Goal: Task Accomplishment & Management: Use online tool/utility

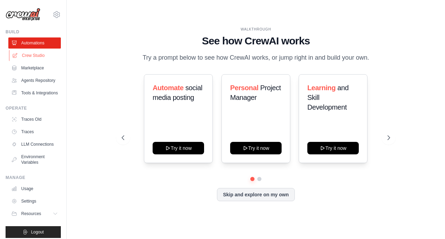
click at [25, 56] on link "Crew Studio" at bounding box center [35, 55] width 52 height 11
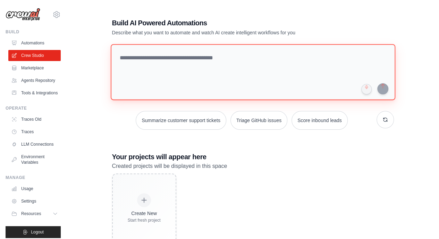
click at [174, 66] on textarea at bounding box center [252, 72] width 285 height 56
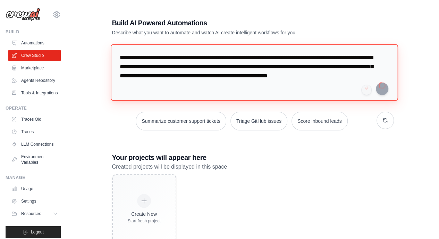
type textarea "**********"
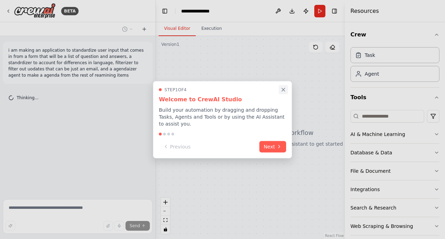
click at [279, 94] on button "Close walkthrough" at bounding box center [283, 89] width 9 height 9
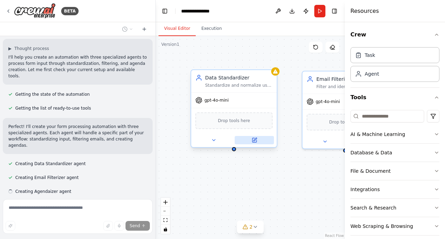
scroll to position [65, 0]
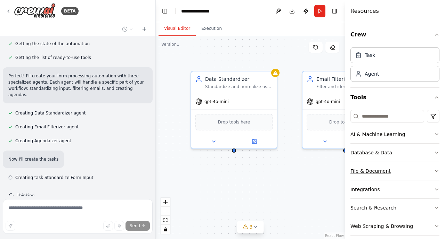
click at [368, 175] on button "File & Document" at bounding box center [394, 171] width 89 height 18
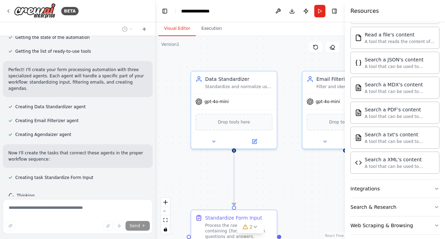
scroll to position [210, 0]
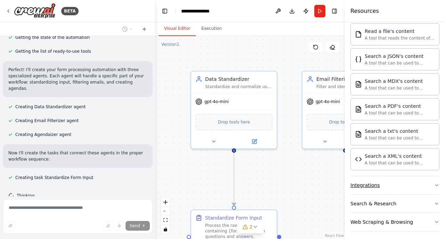
click at [370, 185] on div "Integrations" at bounding box center [364, 185] width 29 height 7
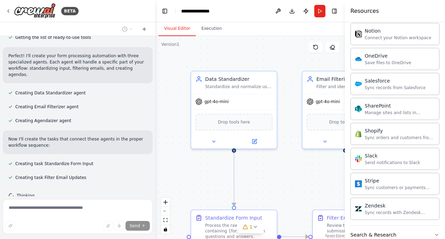
scroll to position [761, 0]
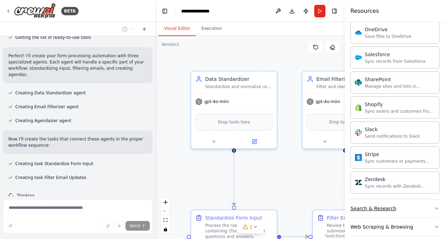
click at [383, 205] on div "Search & Research" at bounding box center [373, 208] width 46 height 7
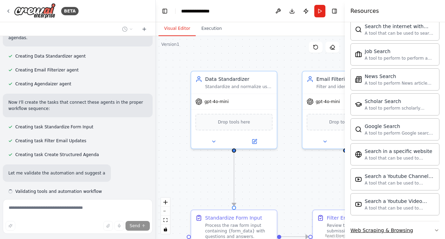
scroll to position [172, 0]
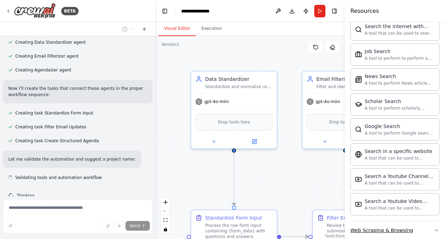
click at [366, 227] on div "Web Scraping & Browsing" at bounding box center [381, 230] width 63 height 7
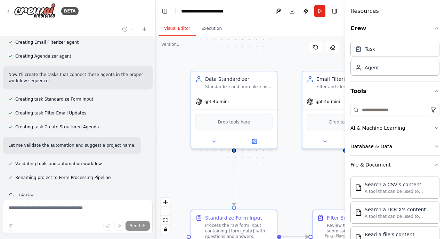
scroll to position [0, 0]
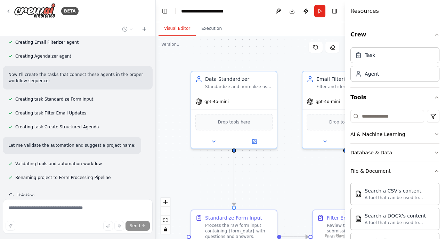
click at [388, 154] on button "Database & Data" at bounding box center [394, 153] width 89 height 18
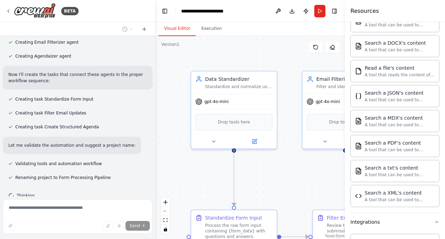
scroll to position [254, 0]
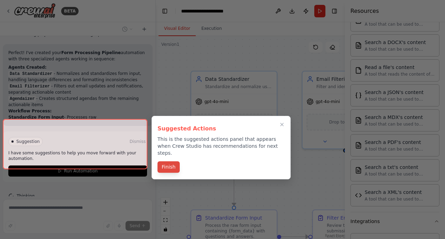
click at [165, 163] on button "Finish" at bounding box center [168, 167] width 22 height 11
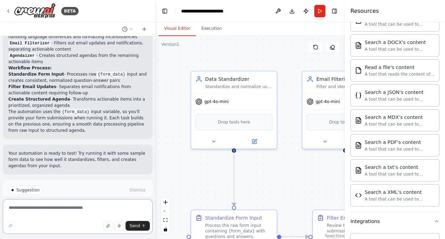
scroll to position [399, 0]
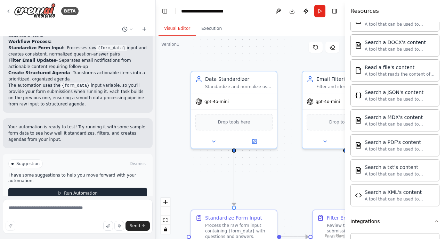
click at [89, 191] on span "Run Automation" at bounding box center [81, 194] width 34 height 6
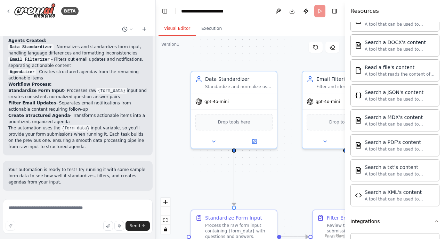
scroll to position [343, 0]
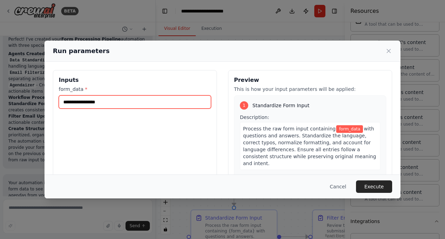
click at [129, 104] on input "form_data *" at bounding box center [135, 102] width 152 height 13
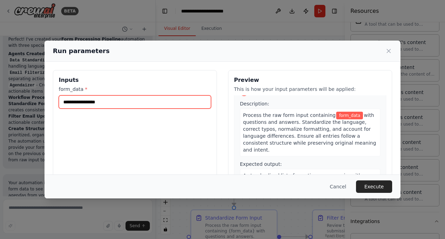
scroll to position [1, 0]
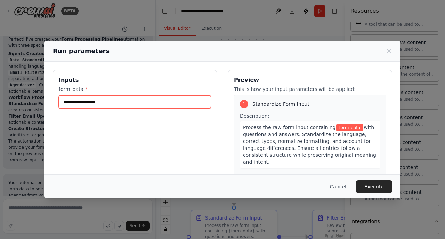
paste input "**********"
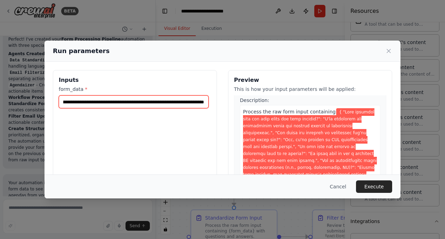
scroll to position [16, 0]
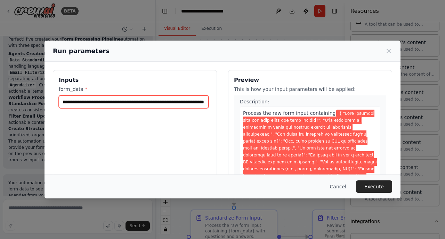
type input "**********"
click at [274, 124] on span at bounding box center [310, 197] width 134 height 174
click at [152, 90] on label "form_data *" at bounding box center [135, 89] width 152 height 7
click at [152, 96] on input "form_data *" at bounding box center [134, 102] width 150 height 13
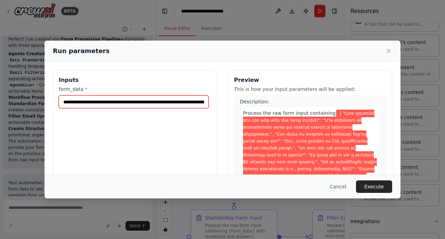
scroll to position [0, 2954]
click at [160, 103] on input "form_data *" at bounding box center [134, 102] width 150 height 13
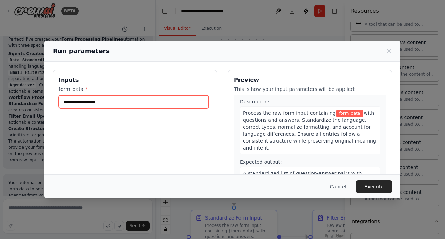
scroll to position [0, 0]
paste input "**********"
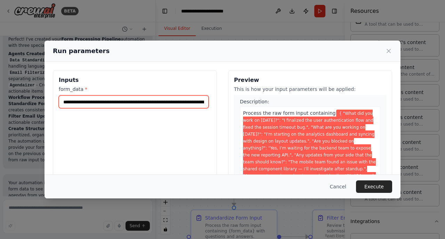
scroll to position [0, 1596]
type input "**********"
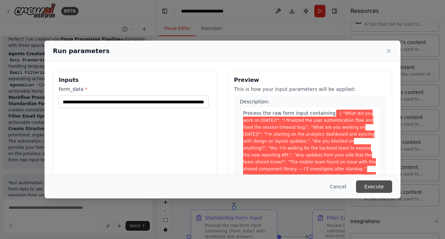
scroll to position [0, 0]
click at [369, 189] on button "Execute" at bounding box center [374, 187] width 36 height 13
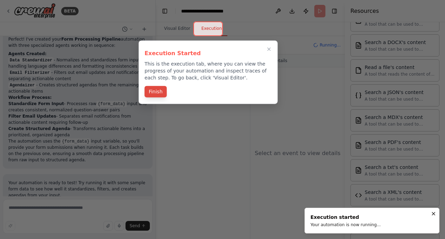
click at [155, 89] on button "Finish" at bounding box center [156, 91] width 22 height 11
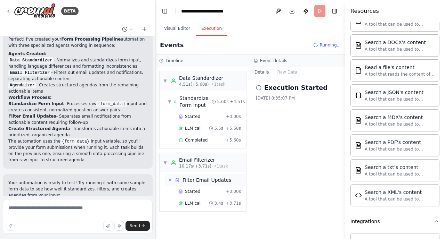
scroll to position [66, 0]
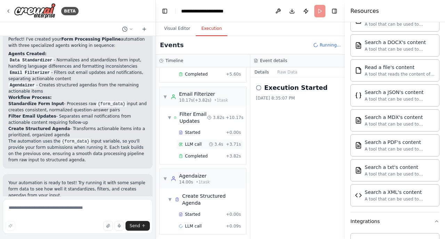
click at [191, 142] on span "LLM call" at bounding box center [193, 145] width 17 height 6
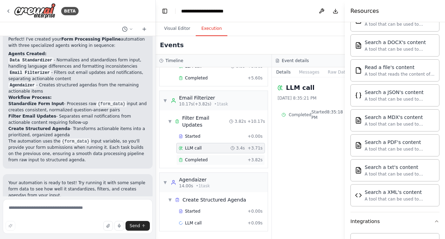
click at [209, 157] on div "Completed" at bounding box center [212, 160] width 66 height 6
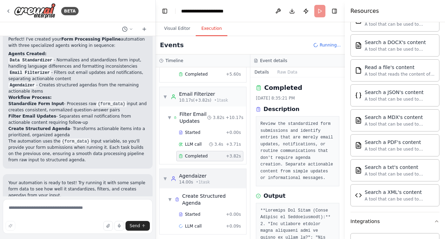
scroll to position [9, 0]
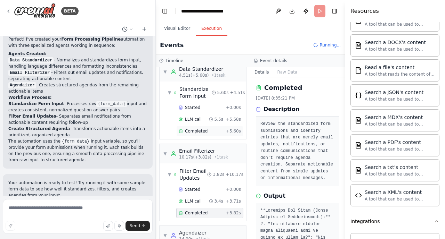
click at [203, 131] on span "Completed" at bounding box center [196, 132] width 23 height 6
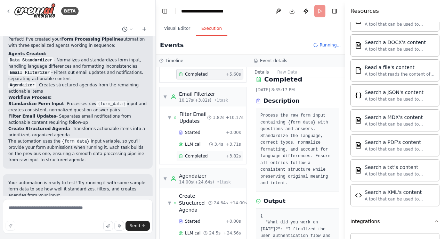
scroll to position [399, 0]
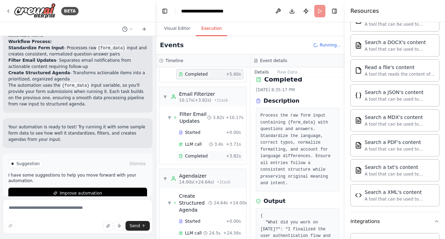
click at [203, 155] on span "Completed" at bounding box center [196, 157] width 23 height 6
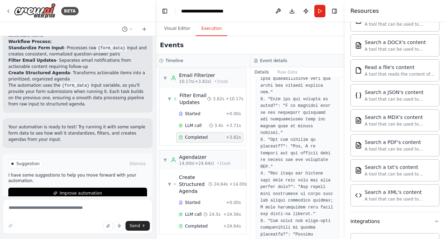
scroll to position [247, 0]
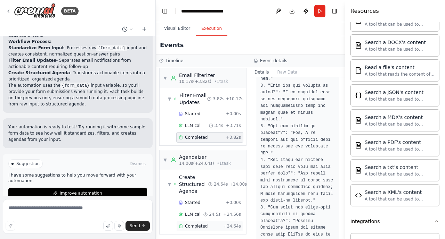
click at [201, 224] on span "Completed" at bounding box center [196, 227] width 23 height 6
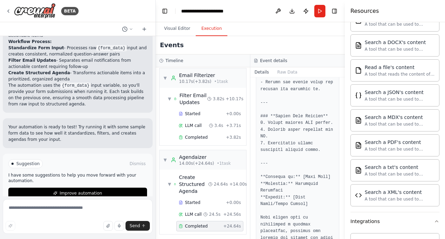
scroll to position [979, 0]
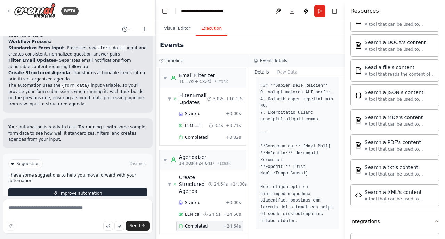
click at [74, 191] on span "Improve automation" at bounding box center [80, 194] width 42 height 6
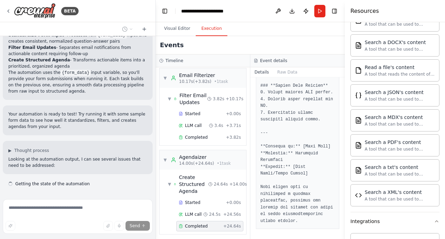
scroll to position [418, 0]
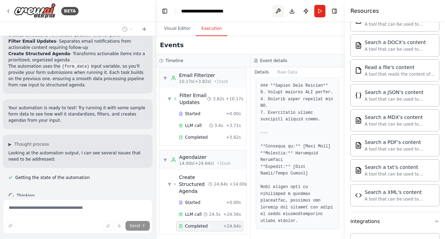
click at [277, 12] on button at bounding box center [277, 11] width 11 height 13
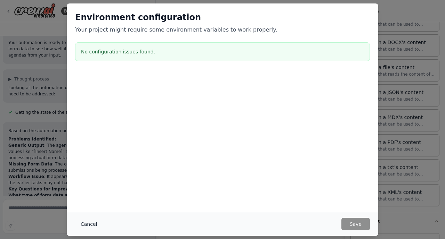
click at [94, 224] on button "Cancel" at bounding box center [88, 224] width 27 height 13
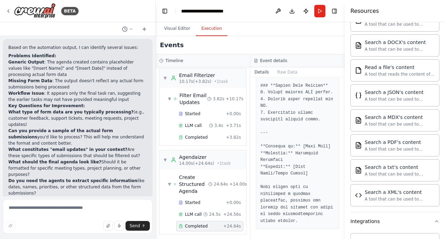
scroll to position [573, 0]
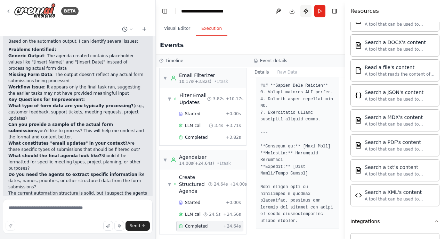
click at [307, 14] on button "Publish" at bounding box center [305, 11] width 11 height 13
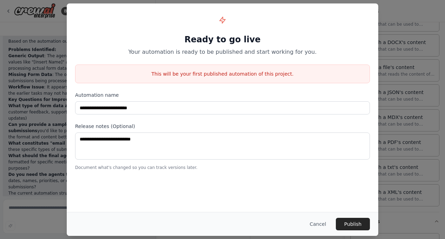
click at [399, 144] on div "**********" at bounding box center [222, 119] width 445 height 239
click at [319, 227] on button "Cancel" at bounding box center [317, 224] width 27 height 13
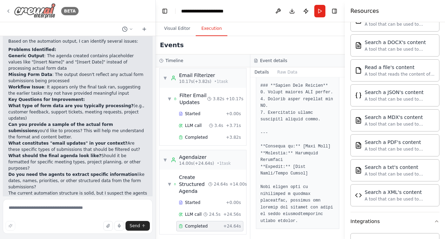
click at [9, 10] on icon at bounding box center [9, 11] width 6 height 6
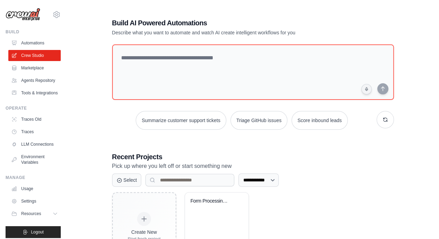
scroll to position [40, 0]
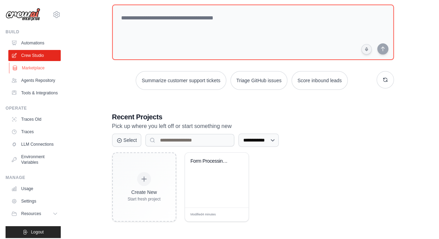
click at [23, 69] on link "Marketplace" at bounding box center [35, 68] width 52 height 11
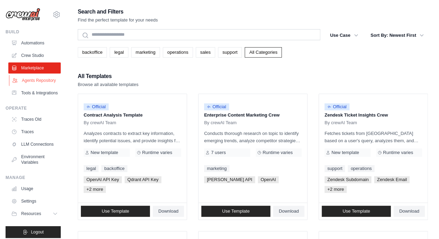
click at [27, 81] on link "Agents Repository" at bounding box center [35, 80] width 52 height 11
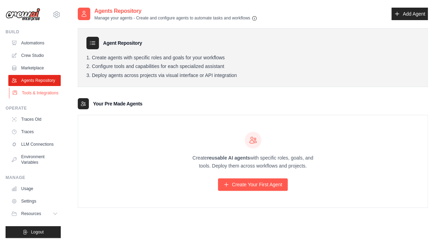
click at [28, 99] on link "Tools & Integrations" at bounding box center [35, 93] width 52 height 11
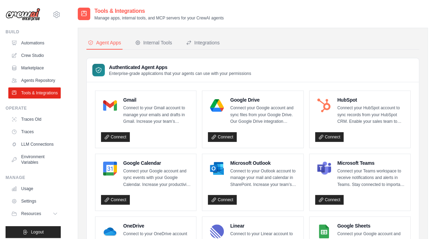
scroll to position [21, 0]
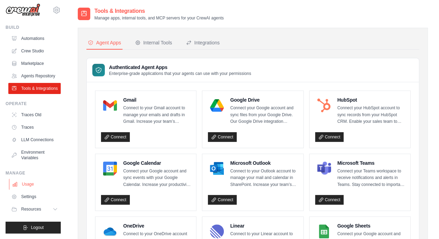
click at [28, 185] on link "Usage" at bounding box center [35, 184] width 52 height 11
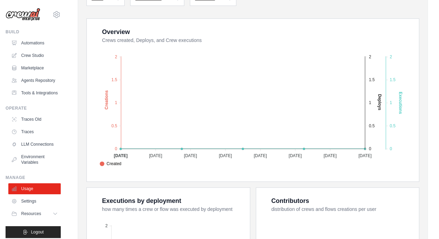
scroll to position [59, 0]
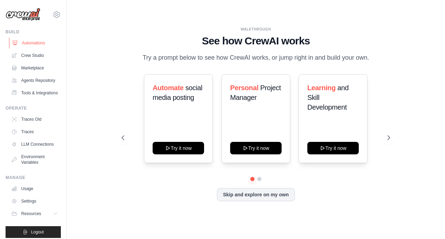
click at [26, 46] on link "Automations" at bounding box center [35, 43] width 52 height 11
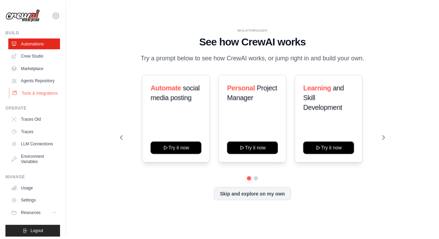
scroll to position [21, 0]
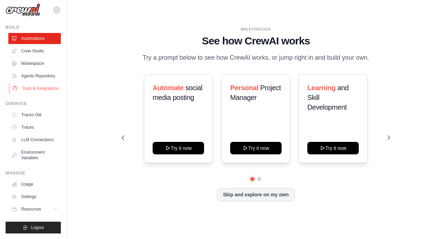
click at [24, 83] on link "Tools & Integrations" at bounding box center [35, 88] width 52 height 11
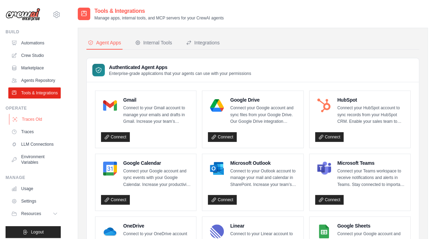
click at [33, 125] on link "Traces Old" at bounding box center [35, 119] width 52 height 11
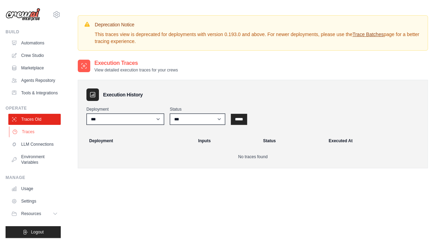
click at [31, 138] on link "Traces" at bounding box center [35, 131] width 52 height 11
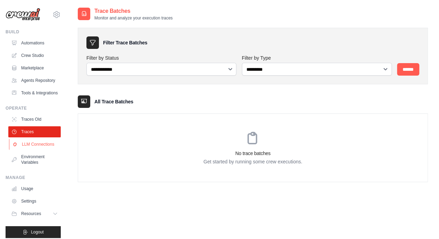
click at [30, 150] on link "LLM Connections" at bounding box center [35, 144] width 52 height 11
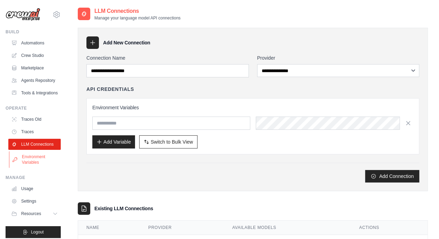
click at [31, 168] on link "Environment Variables" at bounding box center [35, 159] width 52 height 17
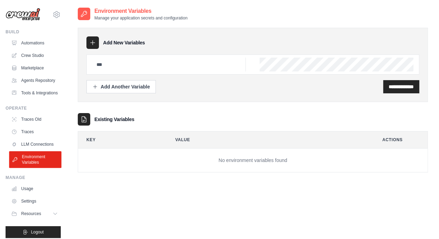
scroll to position [21, 0]
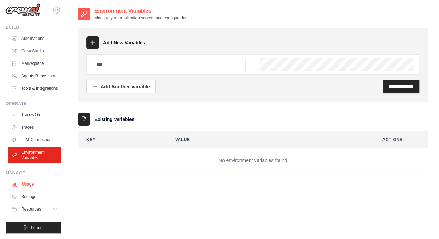
click at [26, 189] on link "Usage" at bounding box center [35, 184] width 52 height 11
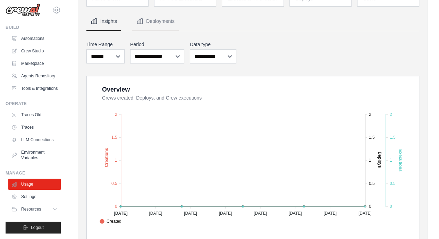
scroll to position [56, 0]
click at [31, 197] on link "Settings" at bounding box center [35, 196] width 52 height 11
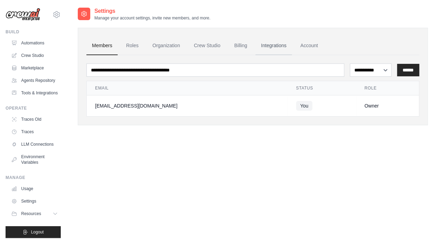
click at [281, 51] on link "Integrations" at bounding box center [274, 45] width 36 height 19
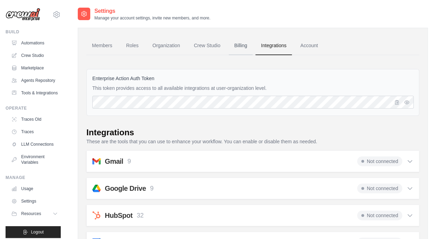
click at [244, 47] on link "Billing" at bounding box center [241, 45] width 24 height 19
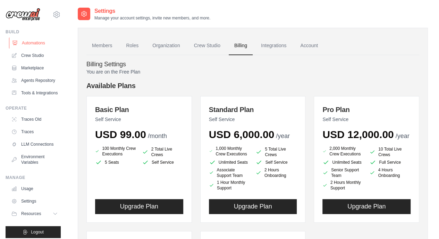
click at [24, 41] on link "Automations" at bounding box center [35, 43] width 52 height 11
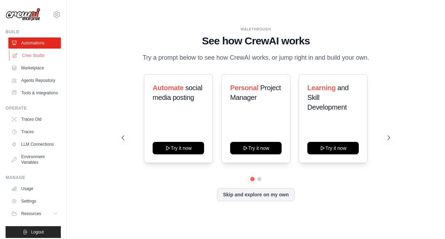
click at [25, 56] on link "Crew Studio" at bounding box center [35, 55] width 52 height 11
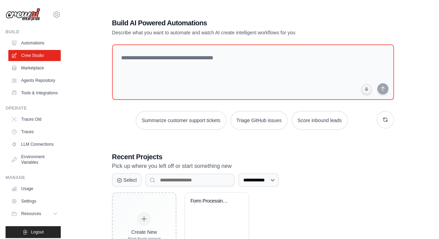
scroll to position [40, 0]
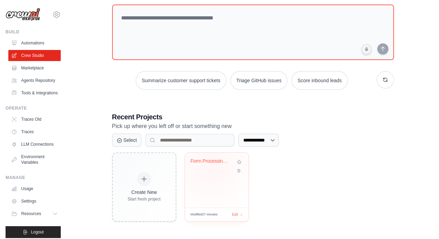
click at [211, 166] on div "Form Processing Pipeline" at bounding box center [217, 166] width 52 height 16
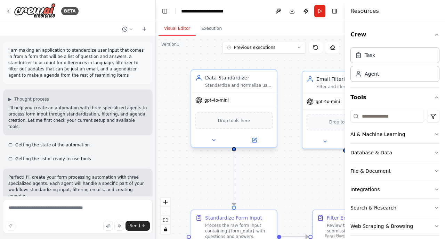
scroll to position [573, 0]
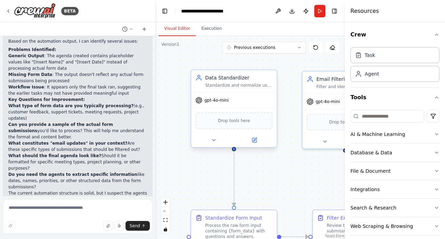
click at [212, 83] on div "Standardize and normalize user input from form submissions containing questions…" at bounding box center [238, 86] width 67 height 6
click at [249, 88] on div "Data Standardizer Standardize and normalize user input from form submissions co…" at bounding box center [233, 81] width 85 height 22
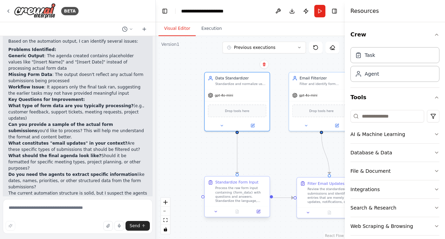
click at [231, 200] on div "Process the raw form input containing {form_data} with questions and answers. S…" at bounding box center [240, 194] width 51 height 17
click at [242, 187] on div "Process the raw form input containing {form_data} with questions and answers. S…" at bounding box center [240, 194] width 51 height 17
click at [215, 214] on button at bounding box center [216, 212] width 18 height 6
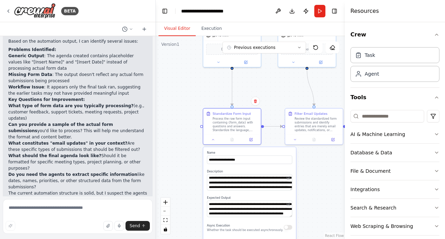
drag, startPoint x: 199, startPoint y: 191, endPoint x: 192, endPoint y: 107, distance: 84.3
click at [192, 107] on div ".deletable-edge-delete-btn { width: 20px; height: 20px; border: 0px solid #ffff…" at bounding box center [250, 137] width 189 height 203
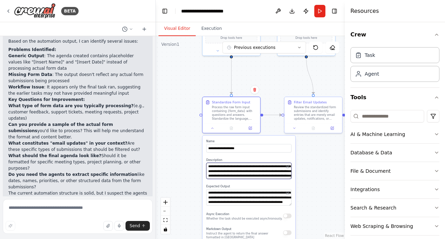
click at [234, 170] on textarea "**********" at bounding box center [248, 171] width 85 height 16
click at [238, 199] on textarea "**********" at bounding box center [248, 198] width 85 height 16
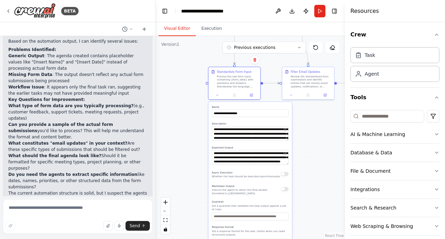
drag, startPoint x: 196, startPoint y: 196, endPoint x: 197, endPoint y: 156, distance: 40.0
click at [197, 156] on div ".deletable-edge-delete-btn { width: 20px; height: 20px; border: 0px solid #ffff…" at bounding box center [250, 137] width 189 height 203
click at [291, 13] on button "Download" at bounding box center [291, 11] width 11 height 13
click at [186, 120] on div ".deletable-edge-delete-btn { width: 20px; height: 20px; border: 0px solid #ffff…" at bounding box center [250, 137] width 189 height 203
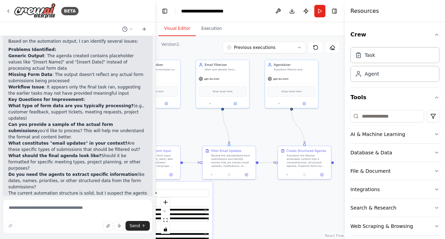
drag, startPoint x: 315, startPoint y: 133, endPoint x: 240, endPoint y: 211, distance: 108.3
click at [240, 211] on div ".deletable-edge-delete-btn { width: 20px; height: 20px; border: 0px solid #ffff…" at bounding box center [250, 137] width 189 height 203
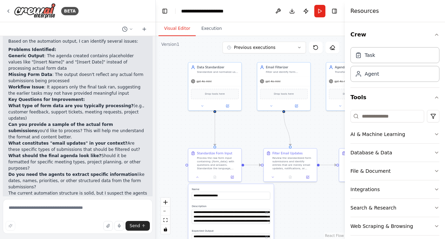
drag, startPoint x: 257, startPoint y: 125, endPoint x: 318, endPoint y: 127, distance: 61.2
click at [318, 127] on div ".deletable-edge-delete-btn { width: 20px; height: 20px; border: 0px solid #ffff…" at bounding box center [250, 137] width 189 height 203
click at [223, 79] on div "gpt-4o-mini" at bounding box center [214, 80] width 53 height 9
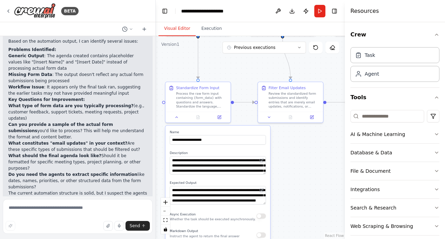
drag, startPoint x: 250, startPoint y: 129, endPoint x: 236, endPoint y: 71, distance: 60.0
click at [236, 69] on div ".deletable-edge-delete-btn { width: 20px; height: 20px; border: 0px solid #ffff…" at bounding box center [250, 137] width 189 height 203
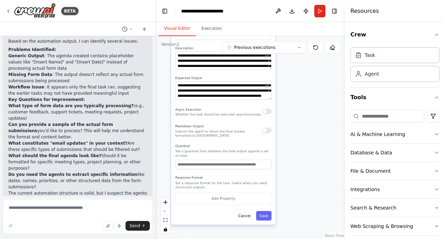
drag, startPoint x: 279, startPoint y: 182, endPoint x: 281, endPoint y: 72, distance: 109.8
click at [281, 72] on div ".deletable-edge-delete-btn { width: 20px; height: 20px; border: 0px solid #ffff…" at bounding box center [250, 137] width 189 height 203
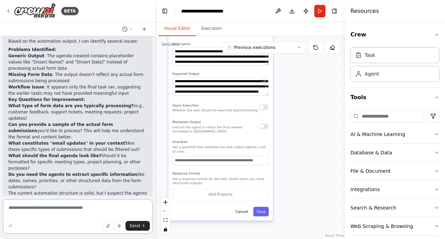
click at [103, 205] on textarea at bounding box center [78, 216] width 150 height 35
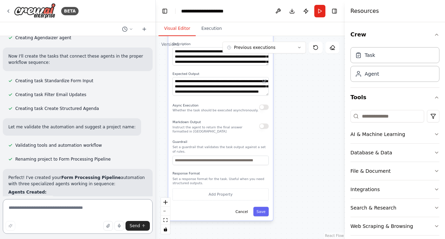
scroll to position [201, 0]
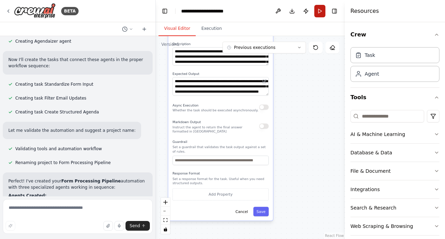
click at [318, 16] on button "Run" at bounding box center [319, 11] width 11 height 13
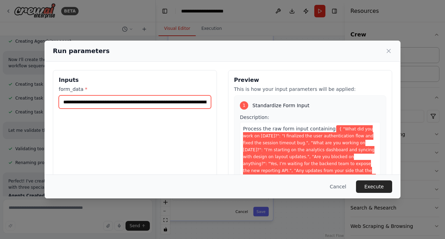
click at [166, 103] on input "**********" at bounding box center [135, 102] width 152 height 13
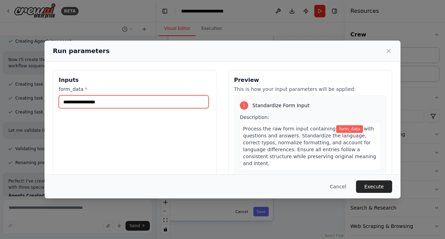
scroll to position [0, 0]
paste input "**********"
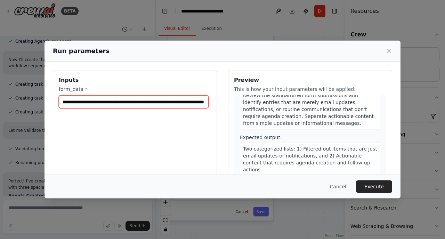
scroll to position [395, 0]
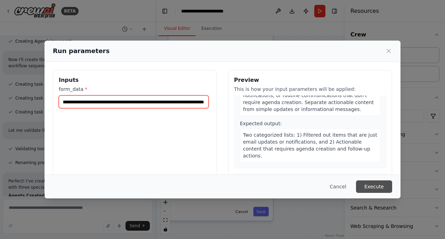
type input "**********"
click at [377, 184] on button "Execute" at bounding box center [374, 187] width 36 height 13
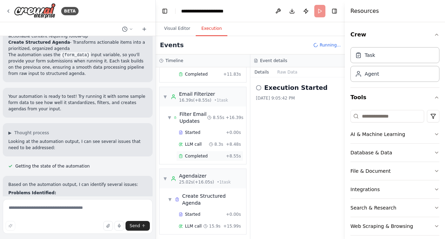
scroll to position [85, 0]
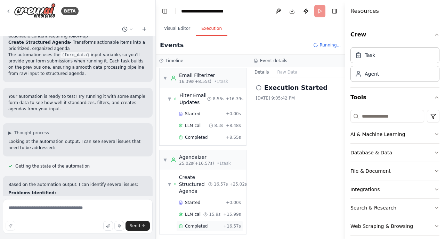
click at [209, 224] on div "Completed" at bounding box center [200, 227] width 42 height 6
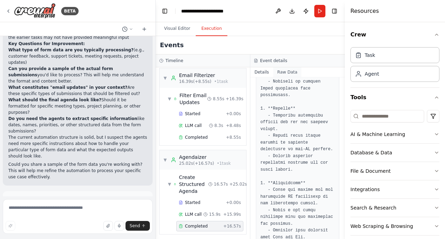
scroll to position [0, 0]
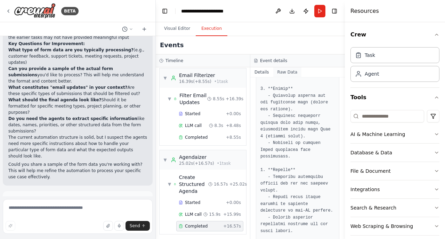
click at [277, 69] on button "Raw Data" at bounding box center [287, 72] width 28 height 10
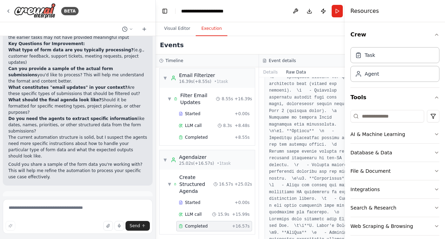
scroll to position [432, 0]
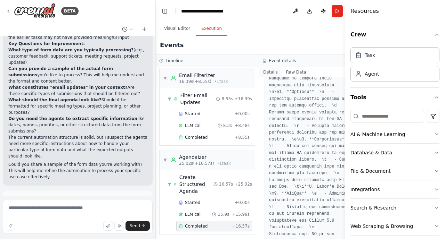
click at [264, 73] on button "Details" at bounding box center [270, 72] width 23 height 10
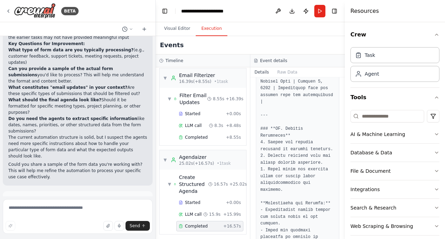
scroll to position [1141, 0]
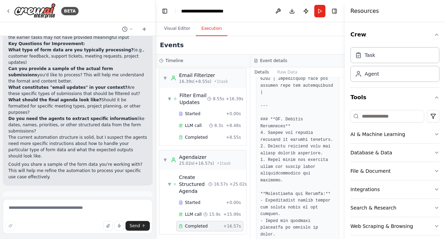
click at [86, 228] on span "Improve automation" at bounding box center [80, 231] width 42 height 6
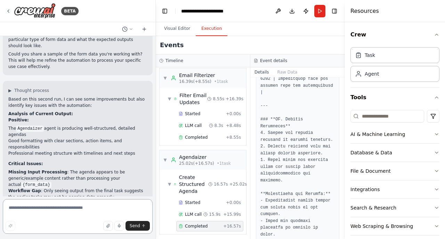
scroll to position [724, 0]
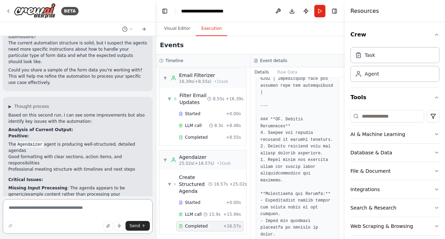
click at [60, 210] on textarea at bounding box center [78, 216] width 150 height 35
click at [101, 211] on textarea "**********" at bounding box center [78, 216] width 150 height 35
click at [123, 209] on textarea "**********" at bounding box center [78, 216] width 150 height 35
click at [80, 210] on textarea "**********" at bounding box center [78, 216] width 150 height 35
click at [58, 216] on textarea "**********" at bounding box center [78, 216] width 150 height 35
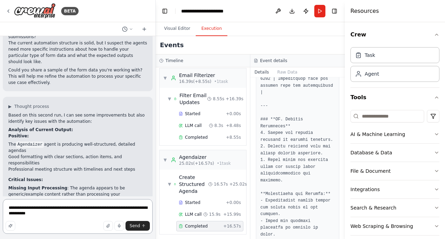
drag, startPoint x: 56, startPoint y: 211, endPoint x: 115, endPoint y: 216, distance: 58.6
click at [115, 216] on textarea "**********" at bounding box center [78, 216] width 150 height 35
click at [85, 216] on textarea "**********" at bounding box center [78, 216] width 150 height 35
click at [123, 208] on textarea "**********" at bounding box center [78, 216] width 150 height 35
drag, startPoint x: 119, startPoint y: 209, endPoint x: 142, endPoint y: 214, distance: 24.2
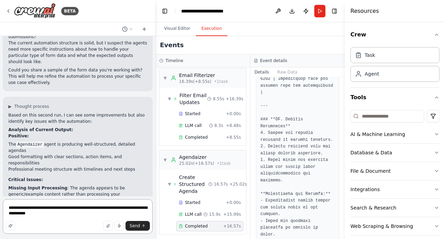
click at [142, 214] on textarea "**********" at bounding box center [78, 216] width 150 height 35
type textarea "**********"
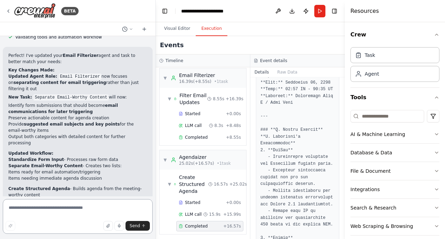
scroll to position [0, 0]
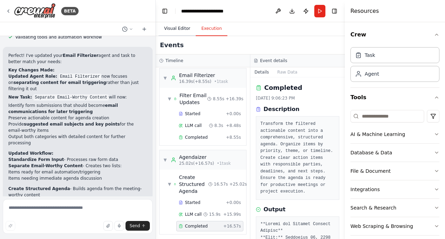
click at [182, 31] on button "Visual Editor" at bounding box center [176, 29] width 37 height 15
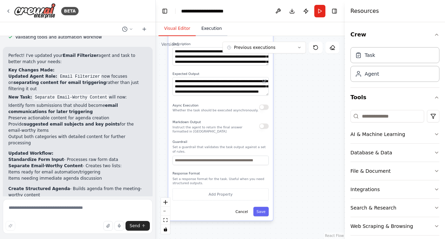
click at [206, 31] on button "Execution" at bounding box center [212, 29] width 32 height 15
click at [174, 30] on button "Visual Editor" at bounding box center [176, 29] width 37 height 15
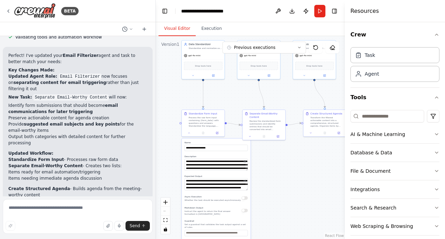
drag, startPoint x: 308, startPoint y: 93, endPoint x: 298, endPoint y: 187, distance: 93.6
click at [298, 187] on div ".deletable-edge-delete-btn { width: 20px; height: 20px; border: 0px solid #ffff…" at bounding box center [250, 137] width 189 height 203
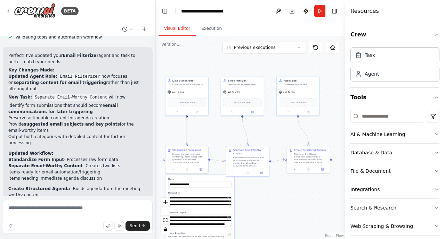
drag, startPoint x: 303, startPoint y: 157, endPoint x: 287, endPoint y: 195, distance: 41.4
click at [287, 195] on div ".deletable-edge-delete-btn { width: 20px; height: 20px; border: 0px solid #ffff…" at bounding box center [250, 137] width 189 height 203
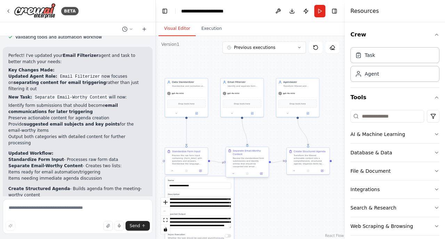
click at [246, 163] on div "Review the standardized form submissions and identify entries that should be co…" at bounding box center [250, 162] width 34 height 11
click at [320, 12] on button "Run" at bounding box center [319, 11] width 11 height 13
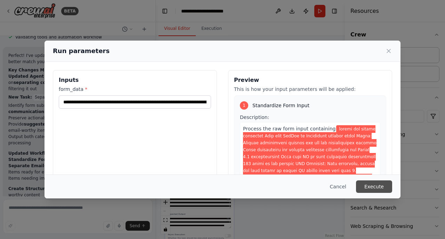
click at [370, 182] on button "Execute" at bounding box center [374, 187] width 36 height 13
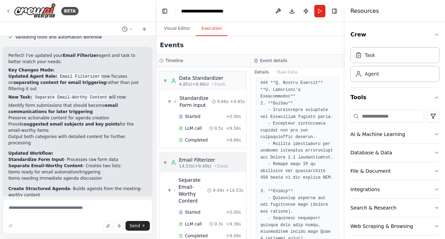
scroll to position [99, 0]
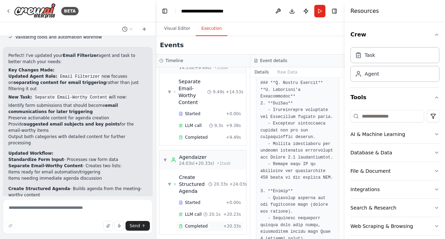
click at [210, 224] on div "Completed" at bounding box center [200, 227] width 42 height 6
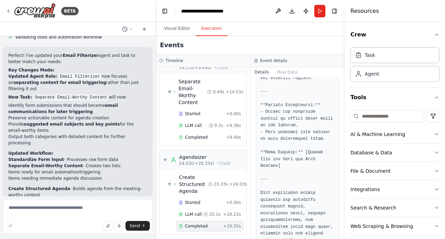
scroll to position [1439, 0]
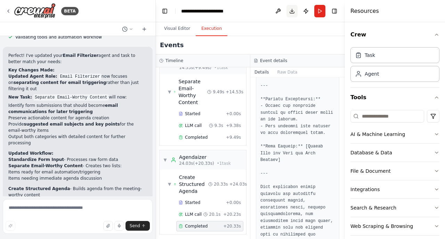
click at [292, 13] on button "Download" at bounding box center [291, 11] width 11 height 13
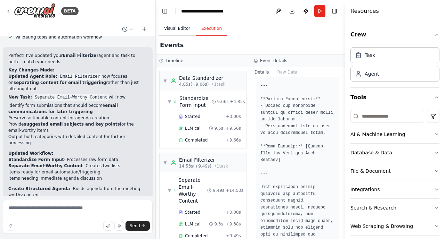
click at [173, 32] on button "Visual Editor" at bounding box center [176, 29] width 37 height 15
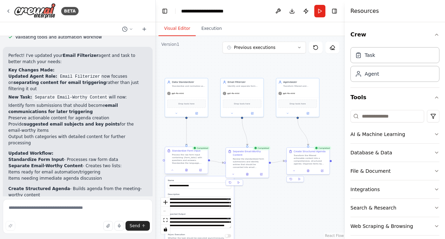
click at [185, 159] on div "Process the raw form input containing {form_data} with questions and answers. S…" at bounding box center [189, 159] width 34 height 11
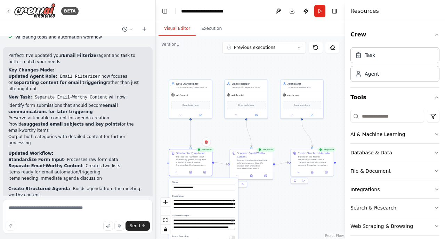
click at [203, 217] on div "**********" at bounding box center [203, 223] width 63 height 16
click at [203, 223] on textarea "**********" at bounding box center [203, 224] width 63 height 12
click at [294, 12] on button "Download" at bounding box center [291, 11] width 11 height 13
